Goal: Task Accomplishment & Management: Complete application form

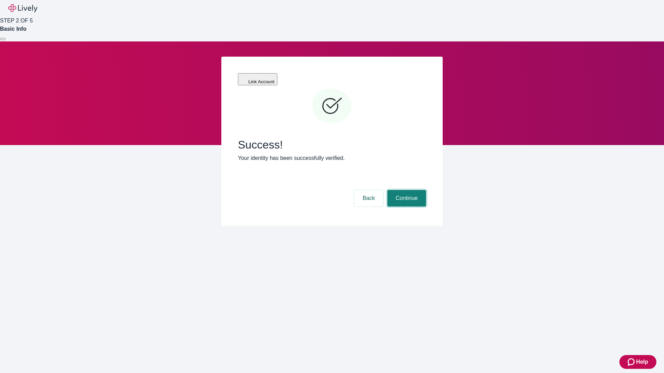
click at [406, 190] on button "Continue" at bounding box center [406, 198] width 39 height 17
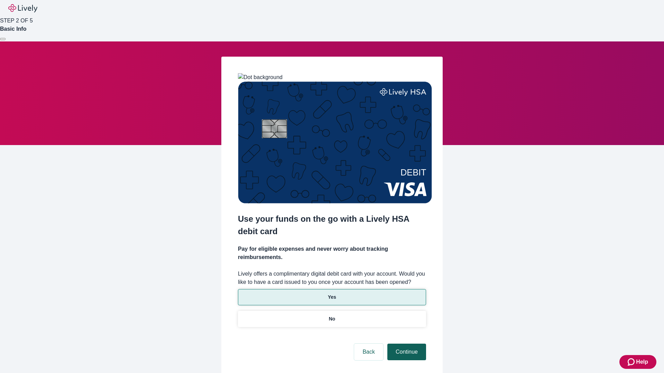
click at [332, 316] on p "No" at bounding box center [332, 319] width 7 height 7
click at [406, 344] on button "Continue" at bounding box center [406, 352] width 39 height 17
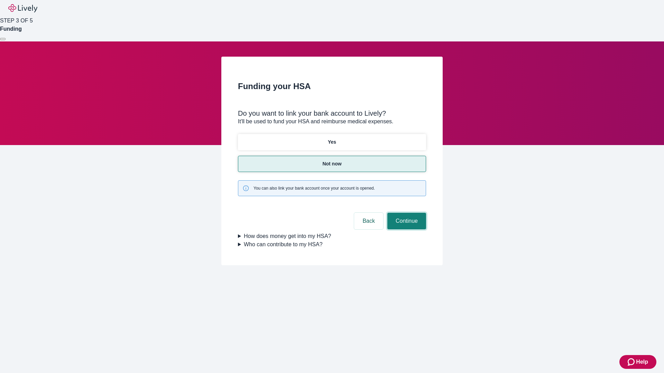
click at [406, 213] on button "Continue" at bounding box center [406, 221] width 39 height 17
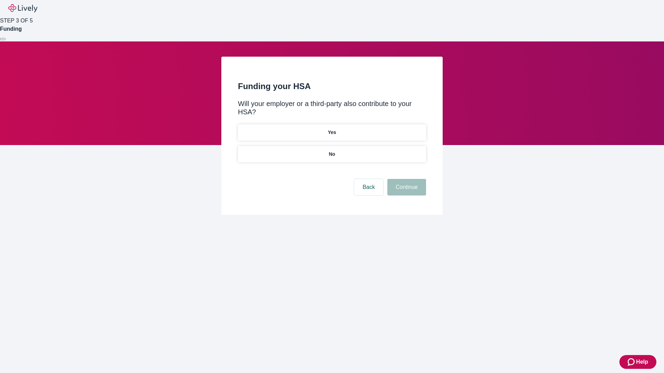
click at [332, 151] on p "No" at bounding box center [332, 154] width 7 height 7
click at [406, 179] on button "Continue" at bounding box center [406, 187] width 39 height 17
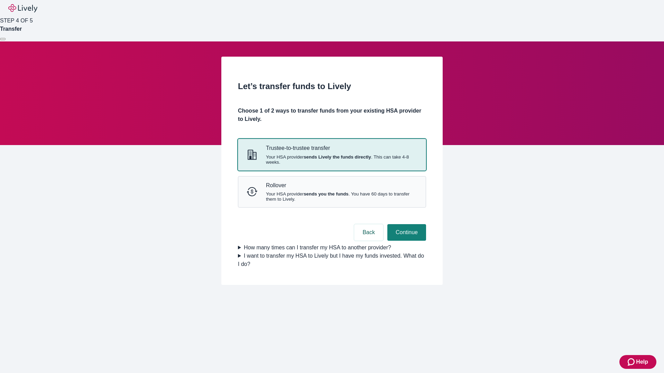
click at [332, 160] on strong "sends Lively the funds directly" at bounding box center [337, 157] width 67 height 5
click at [406, 241] on button "Continue" at bounding box center [406, 232] width 39 height 17
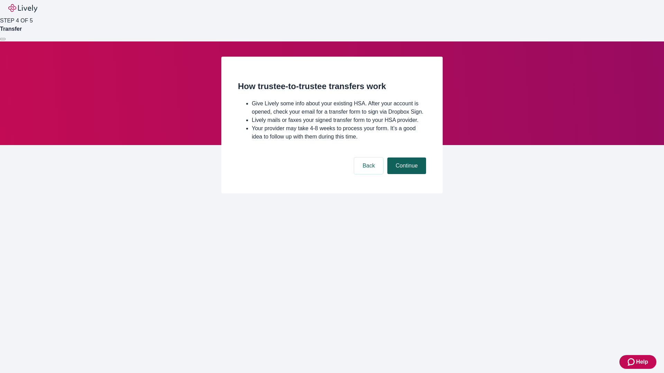
click at [406, 174] on button "Continue" at bounding box center [406, 166] width 39 height 17
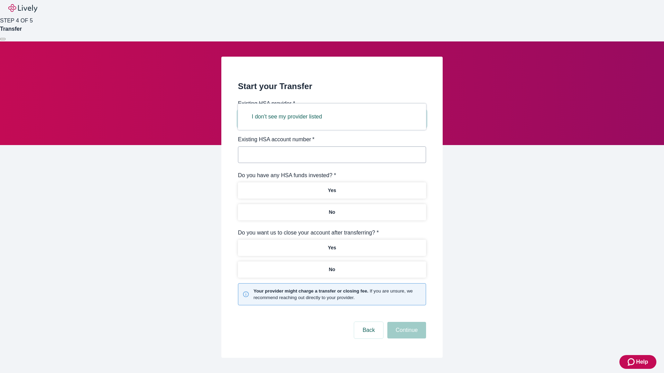
click at [289, 117] on button "I don't see my provider listed" at bounding box center [286, 117] width 87 height 17
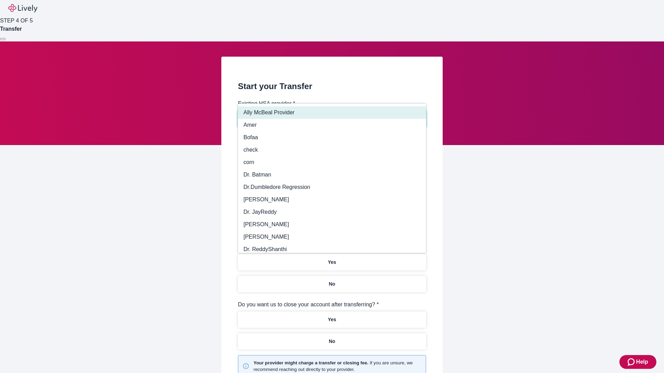
type input "Other"
type input "Health Equity"
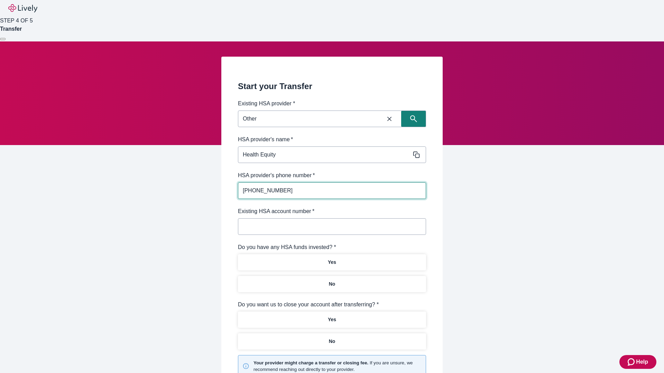
type input "(434) 343-4344"
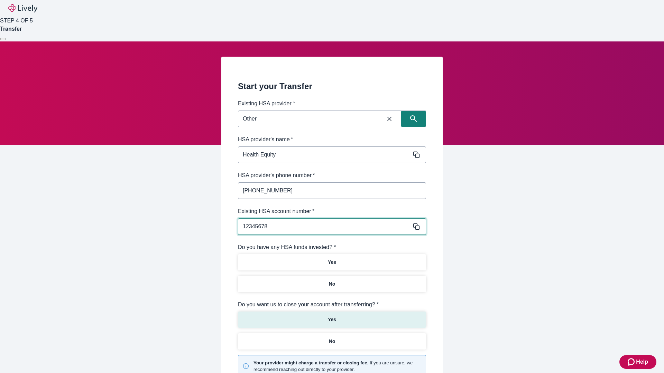
type input "12345678"
click at [332, 281] on p "No" at bounding box center [332, 284] width 7 height 7
click at [332, 316] on p "Yes" at bounding box center [332, 319] width 8 height 7
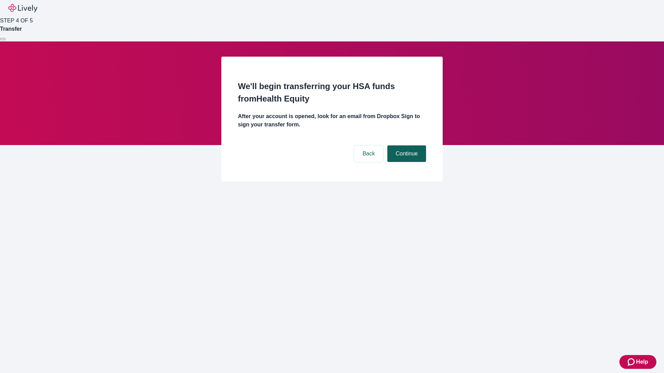
click at [406, 146] on button "Continue" at bounding box center [406, 154] width 39 height 17
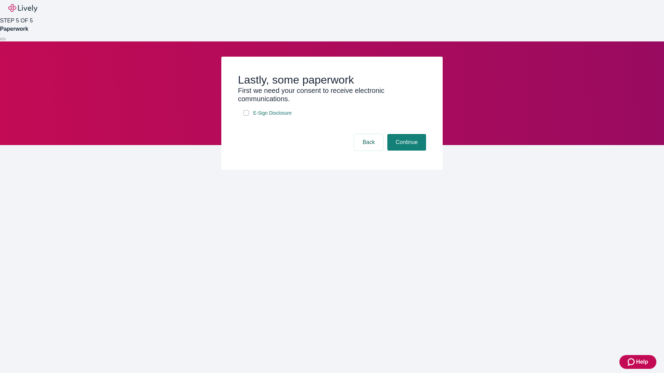
click at [246, 116] on input "E-Sign Disclosure" at bounding box center [246, 113] width 6 height 6
checkbox input "true"
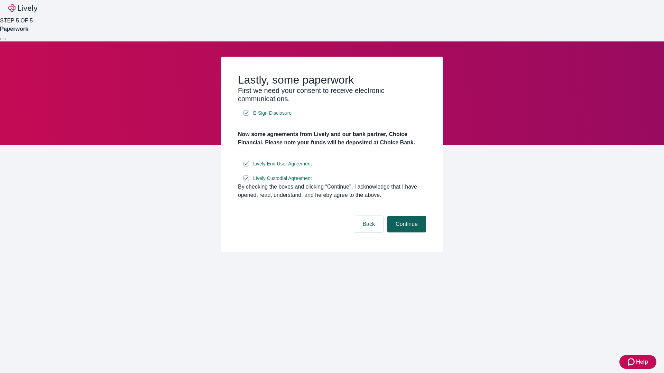
click at [406, 233] on button "Continue" at bounding box center [406, 224] width 39 height 17
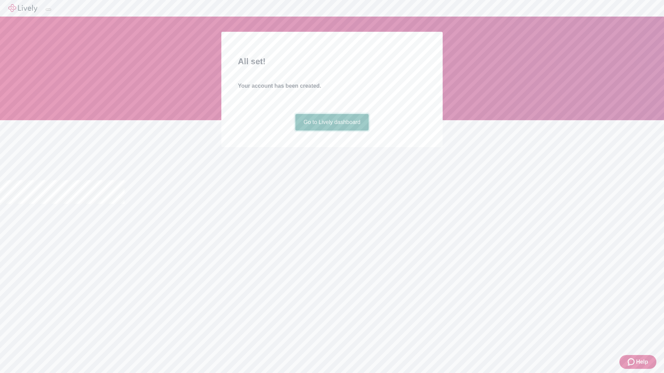
click at [332, 131] on link "Go to Lively dashboard" at bounding box center [332, 122] width 74 height 17
